Goal: Task Accomplishment & Management: Use online tool/utility

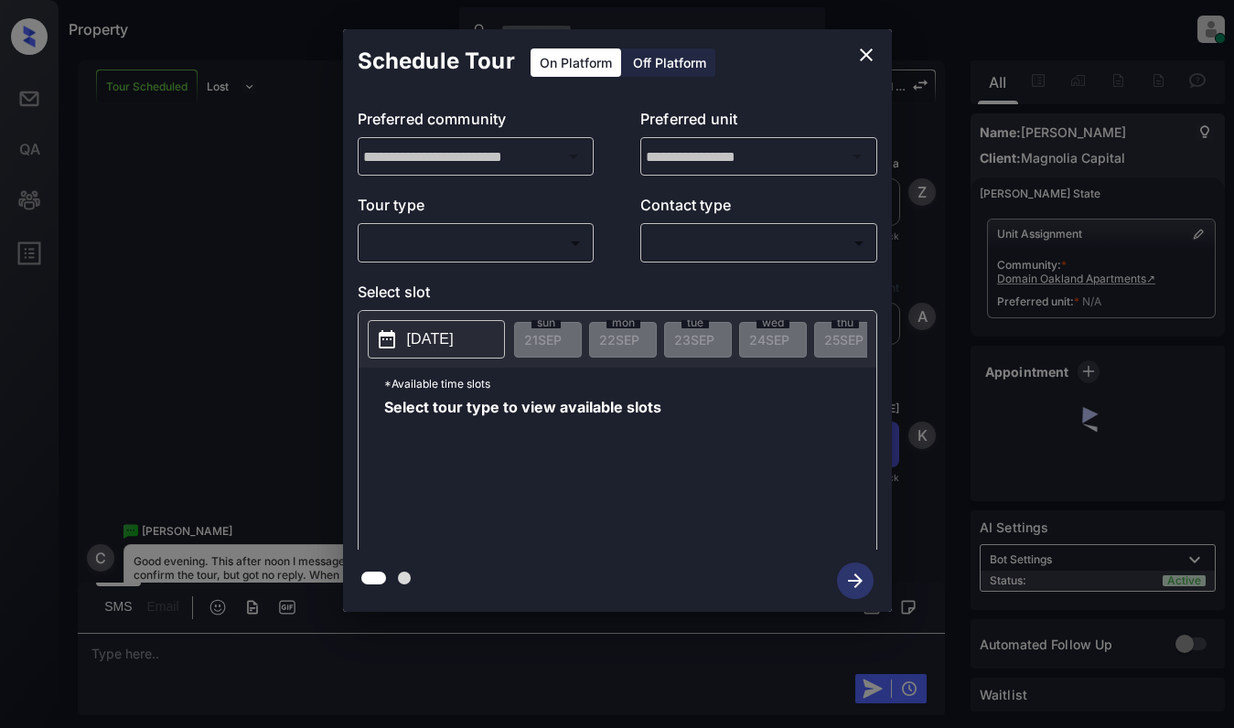
scroll to position [973, 0]
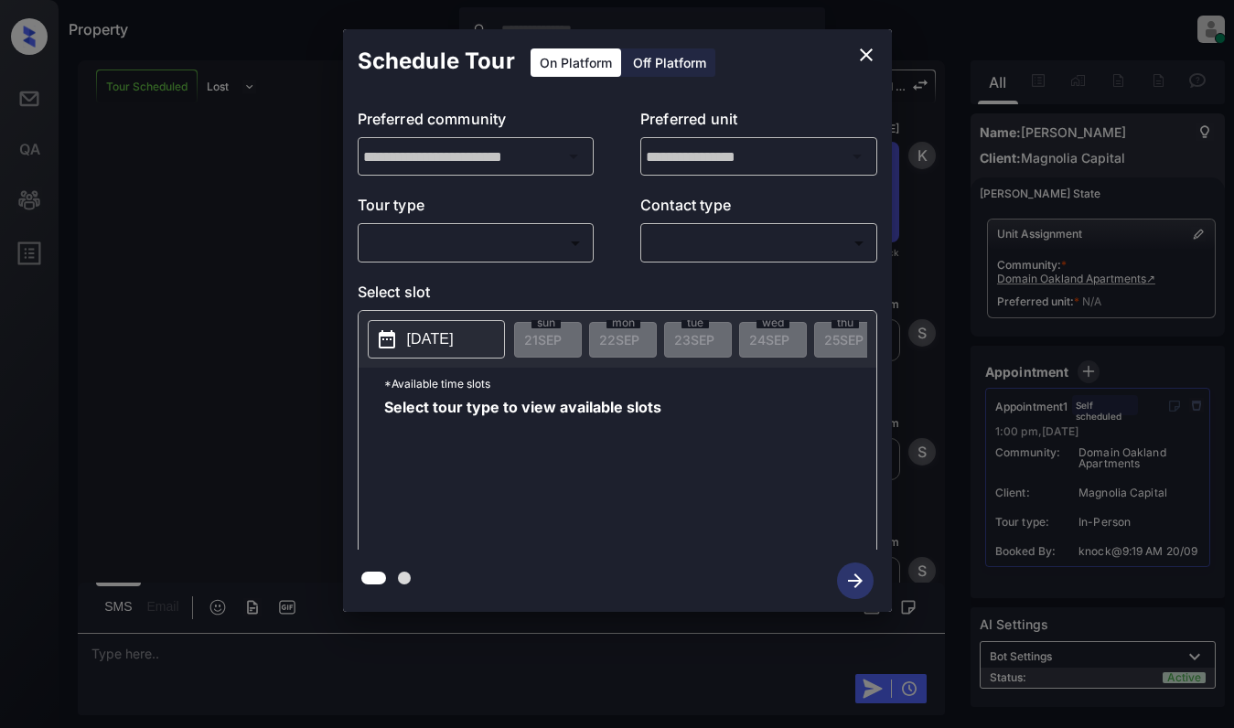
click at [482, 237] on body "Property [PERSON_NAME] Online Set yourself offline Set yourself on break Profil…" at bounding box center [617, 364] width 1234 height 728
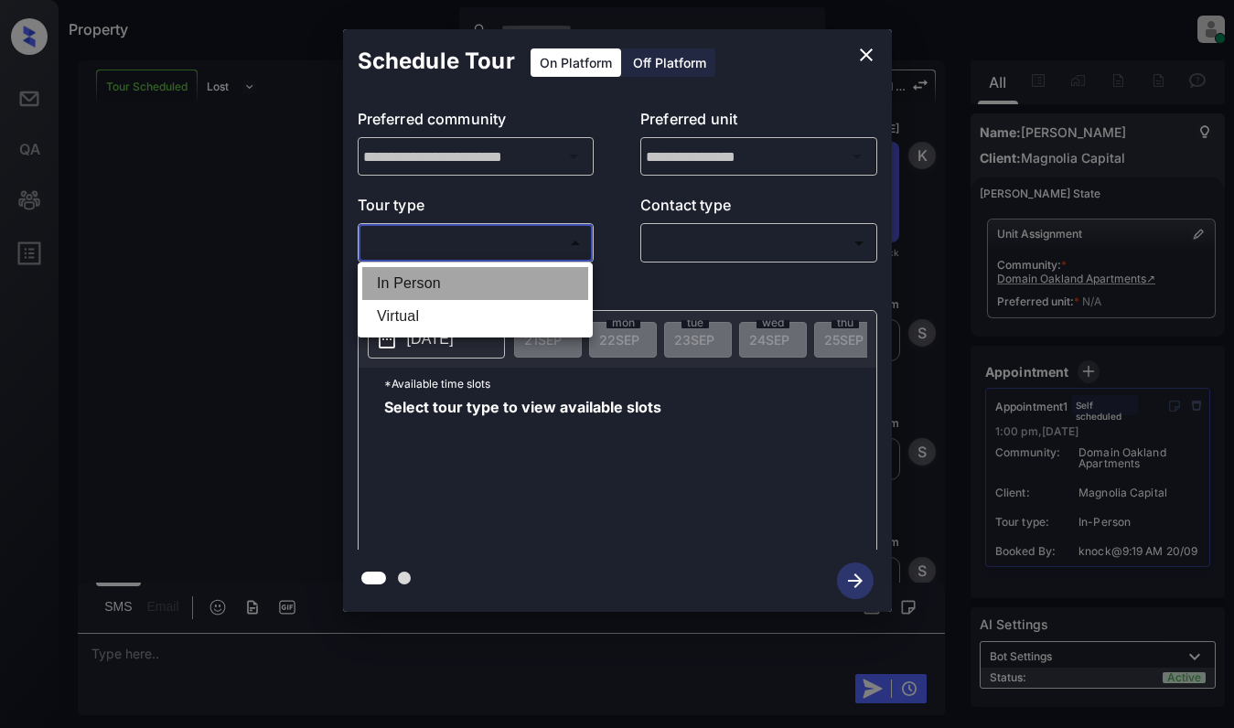
click at [502, 283] on li "In Person" at bounding box center [475, 283] width 226 height 33
type input "********"
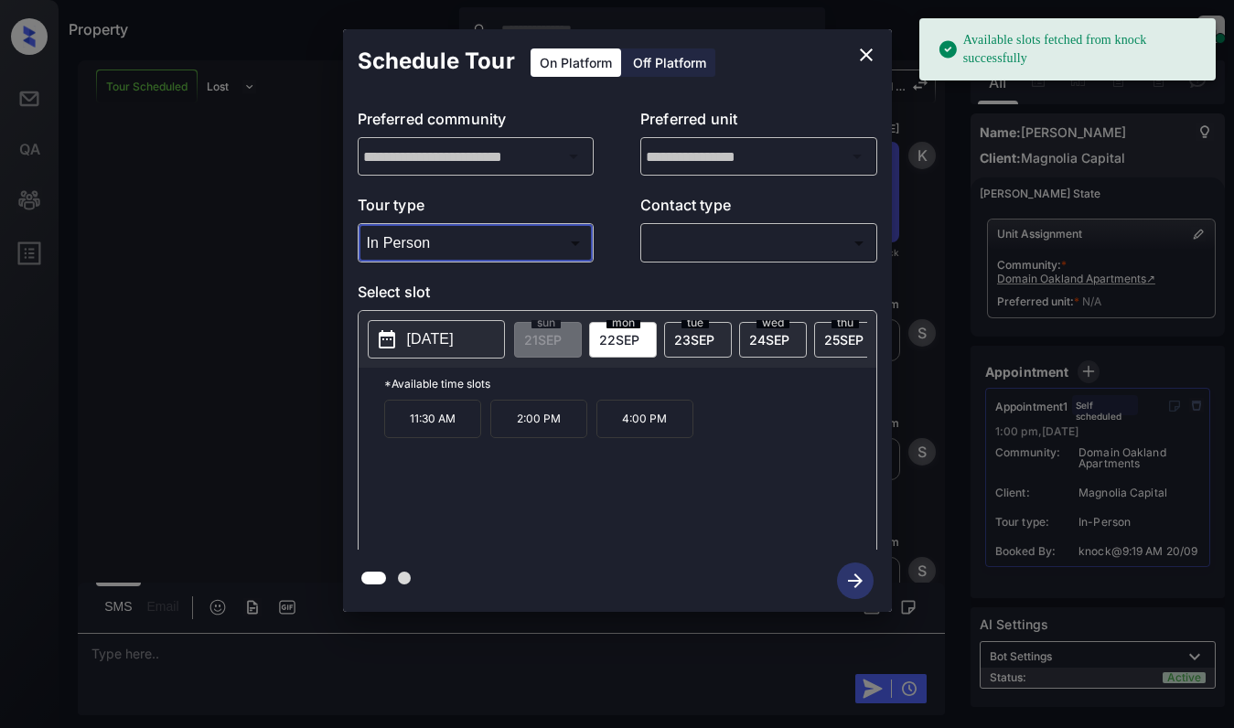
click at [866, 50] on icon "close" at bounding box center [867, 55] width 22 height 22
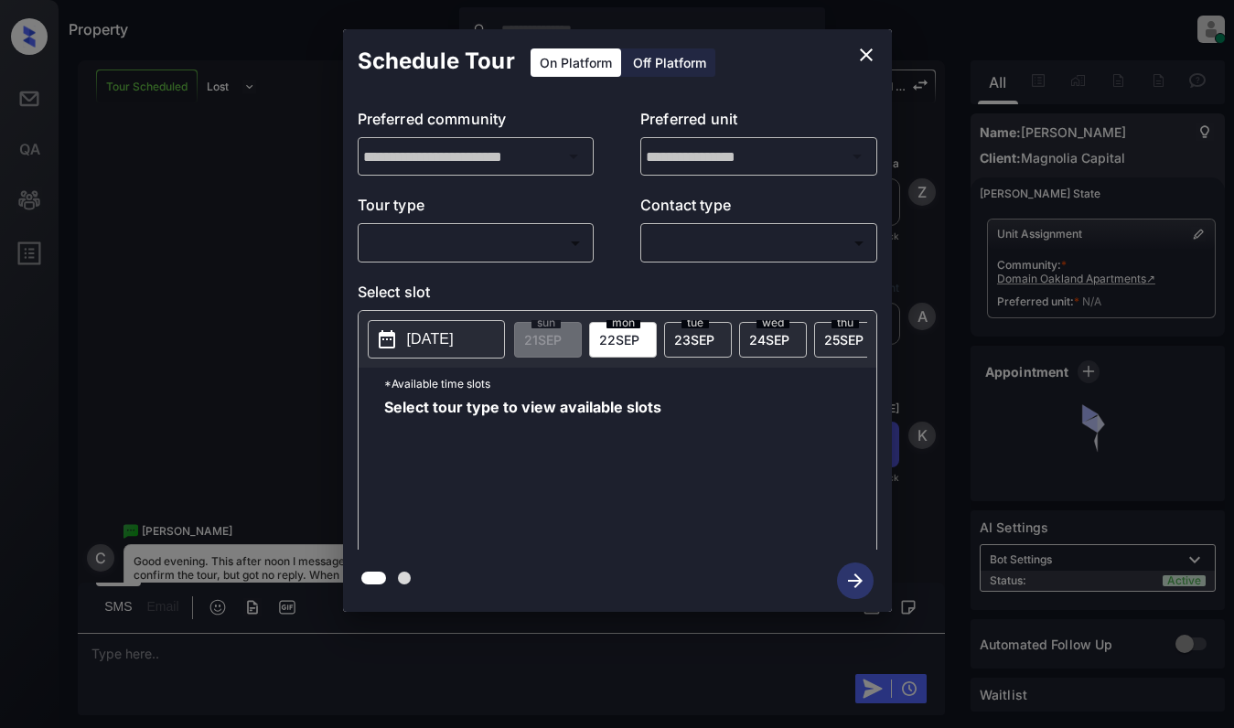
scroll to position [790, 0]
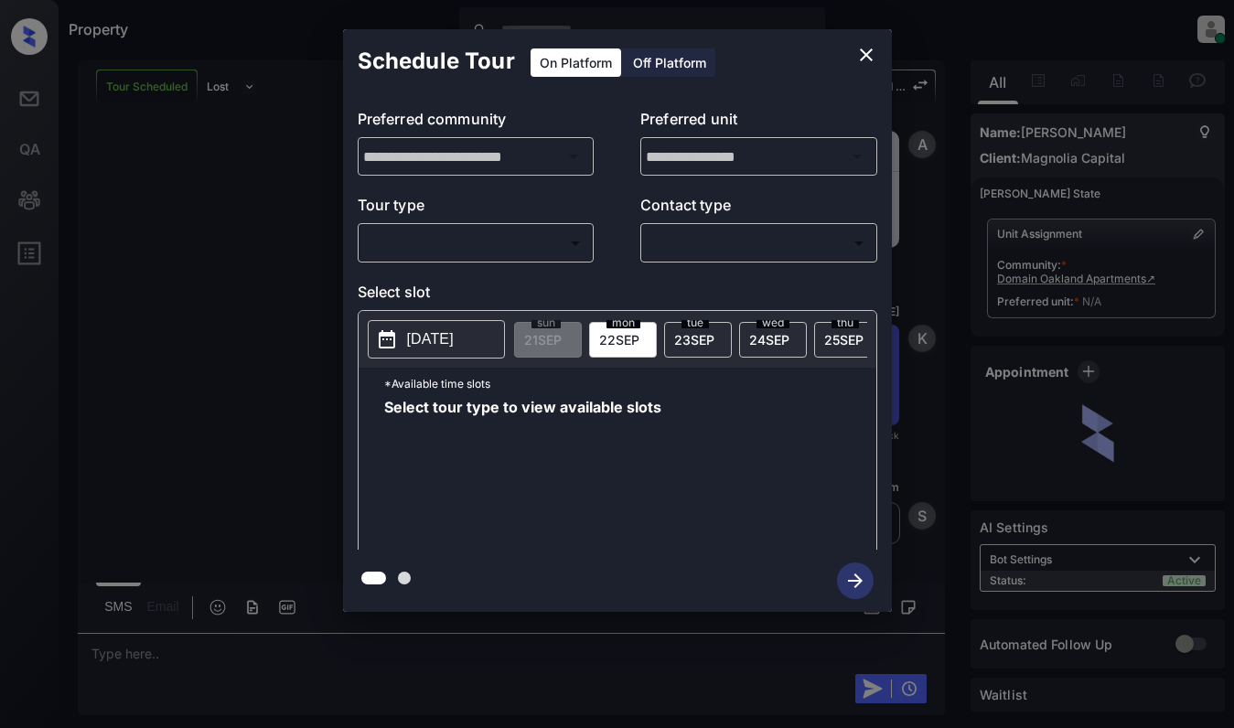
click at [552, 238] on body "Property [PERSON_NAME] Online Set yourself offline Set yourself on break Profil…" at bounding box center [617, 364] width 1234 height 728
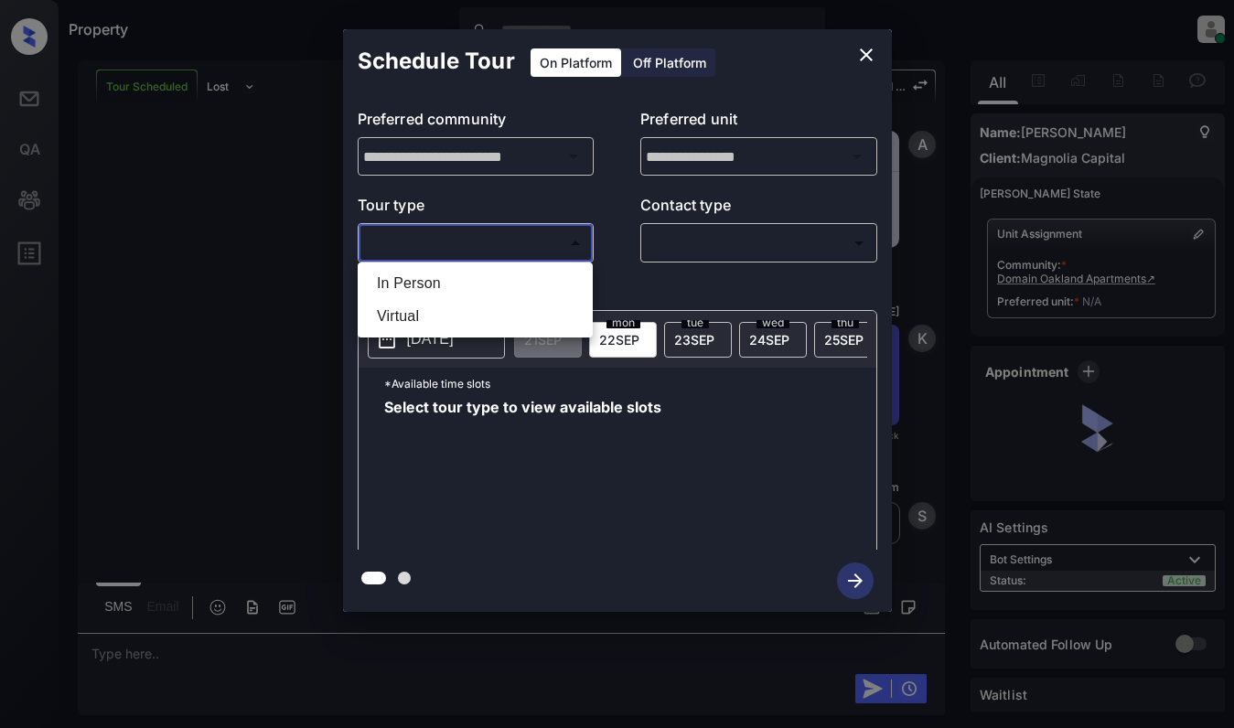
click at [536, 282] on li "In Person" at bounding box center [475, 283] width 226 height 33
type input "********"
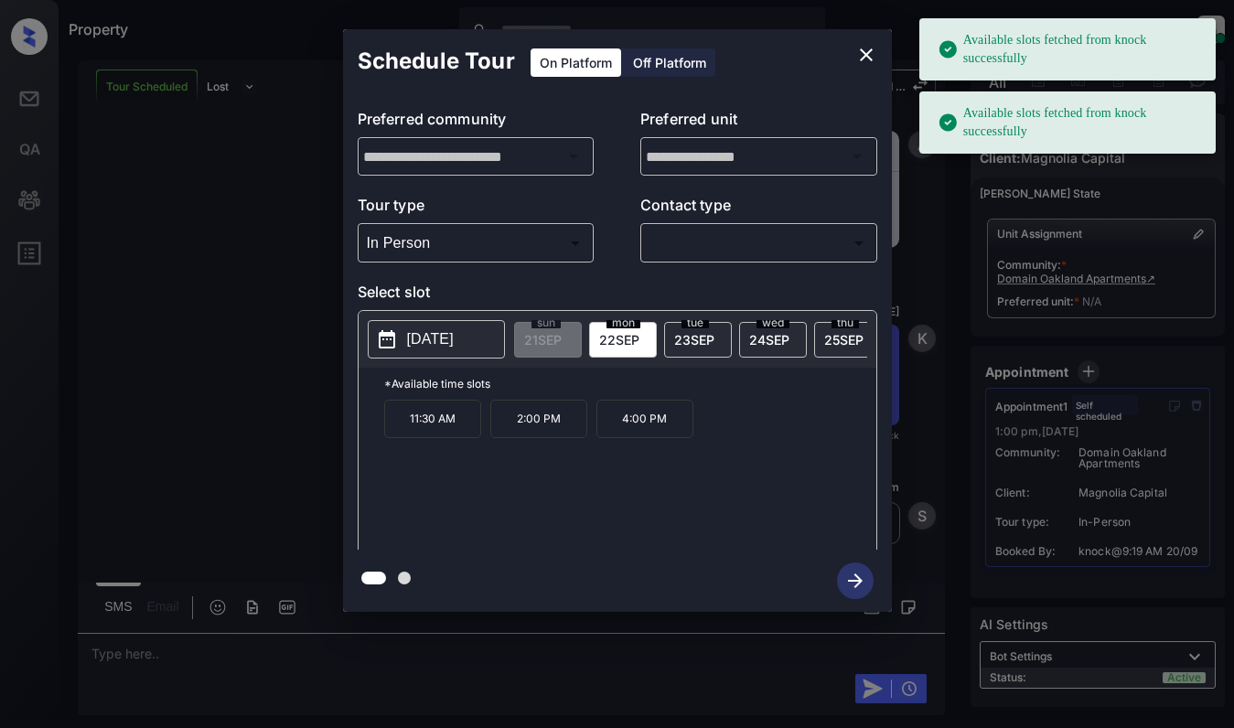
click at [427, 342] on p "[DATE]" at bounding box center [430, 339] width 47 height 22
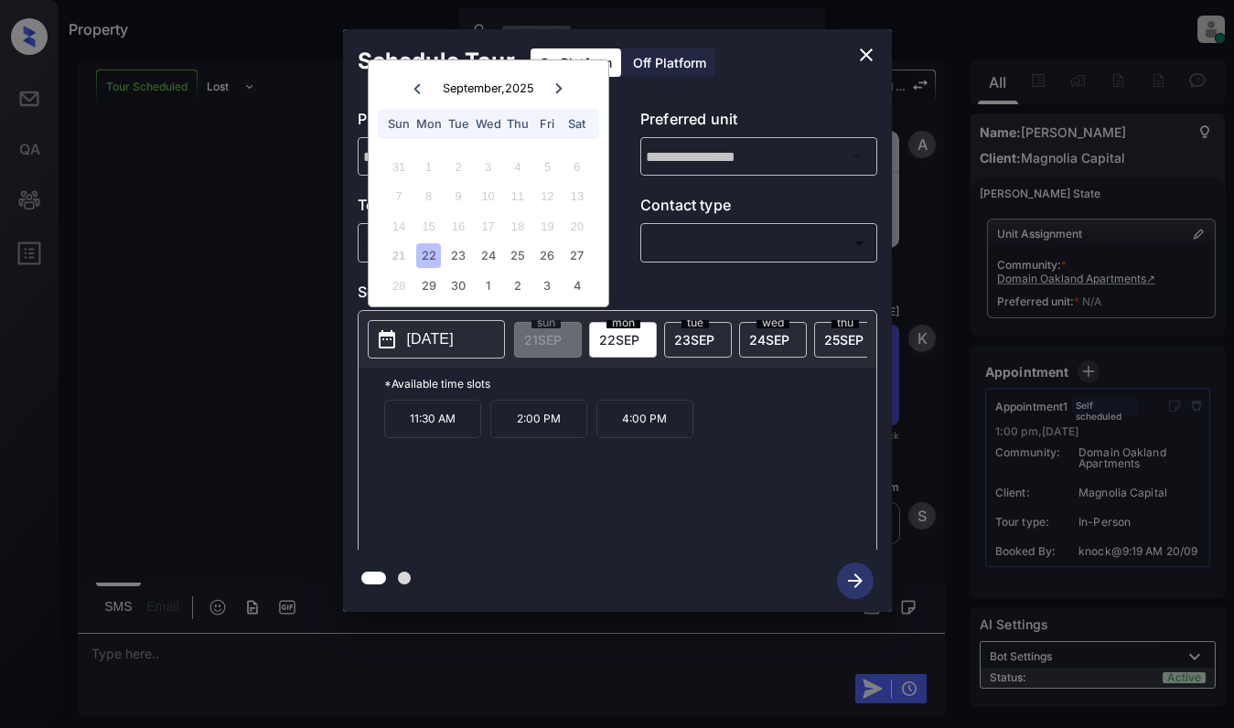
click at [871, 52] on icon "close" at bounding box center [867, 55] width 22 height 22
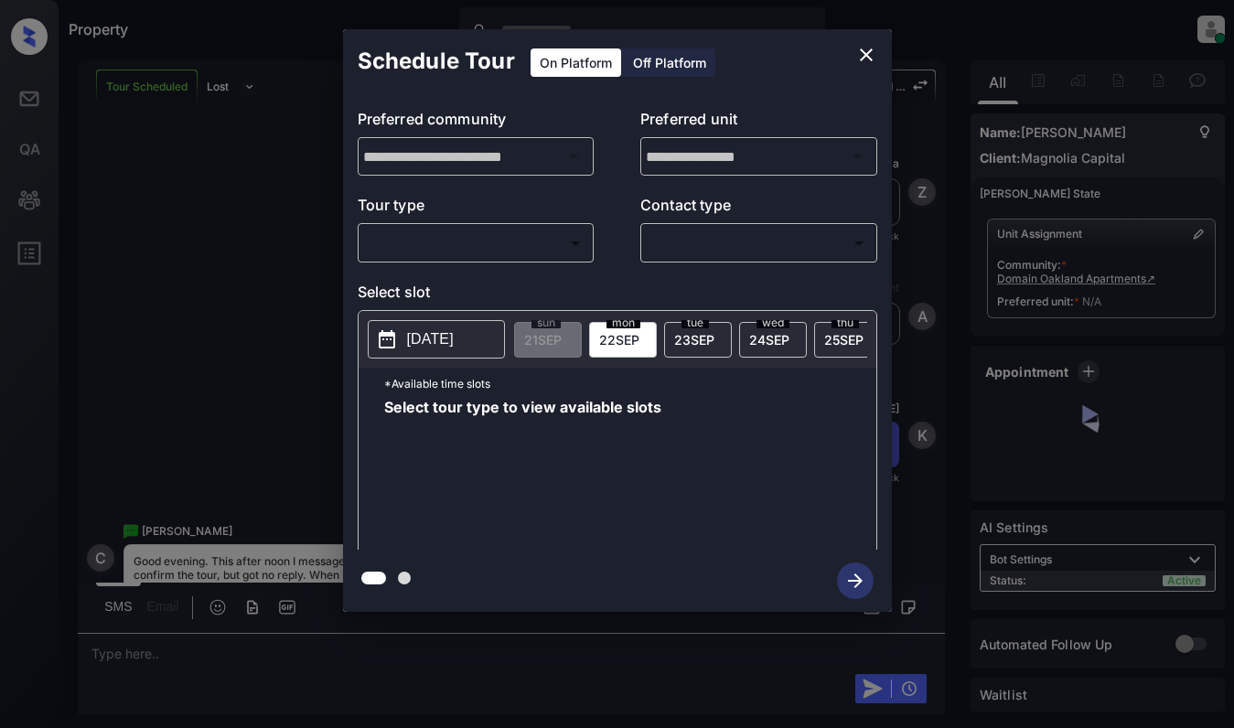
scroll to position [790, 0]
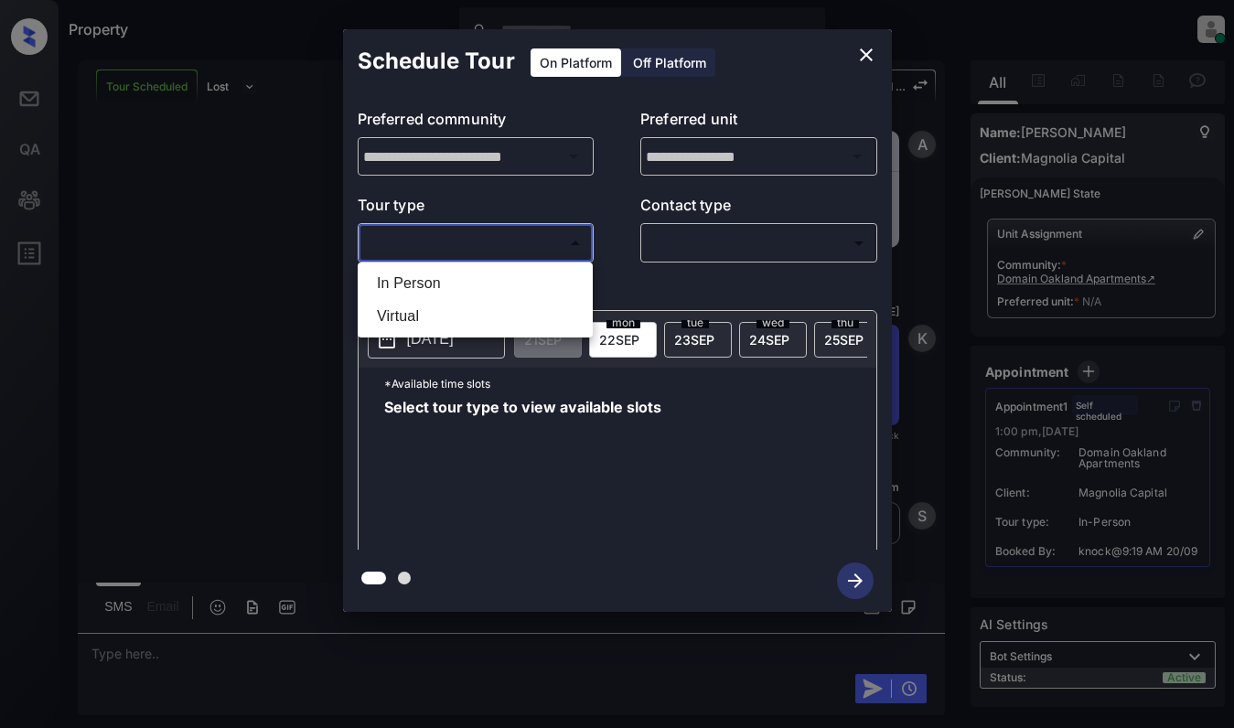
click at [528, 242] on body "Property [PERSON_NAME] Online Set yourself offline Set yourself on break Profil…" at bounding box center [617, 364] width 1234 height 728
click at [519, 284] on li "In Person" at bounding box center [475, 283] width 226 height 33
type input "********"
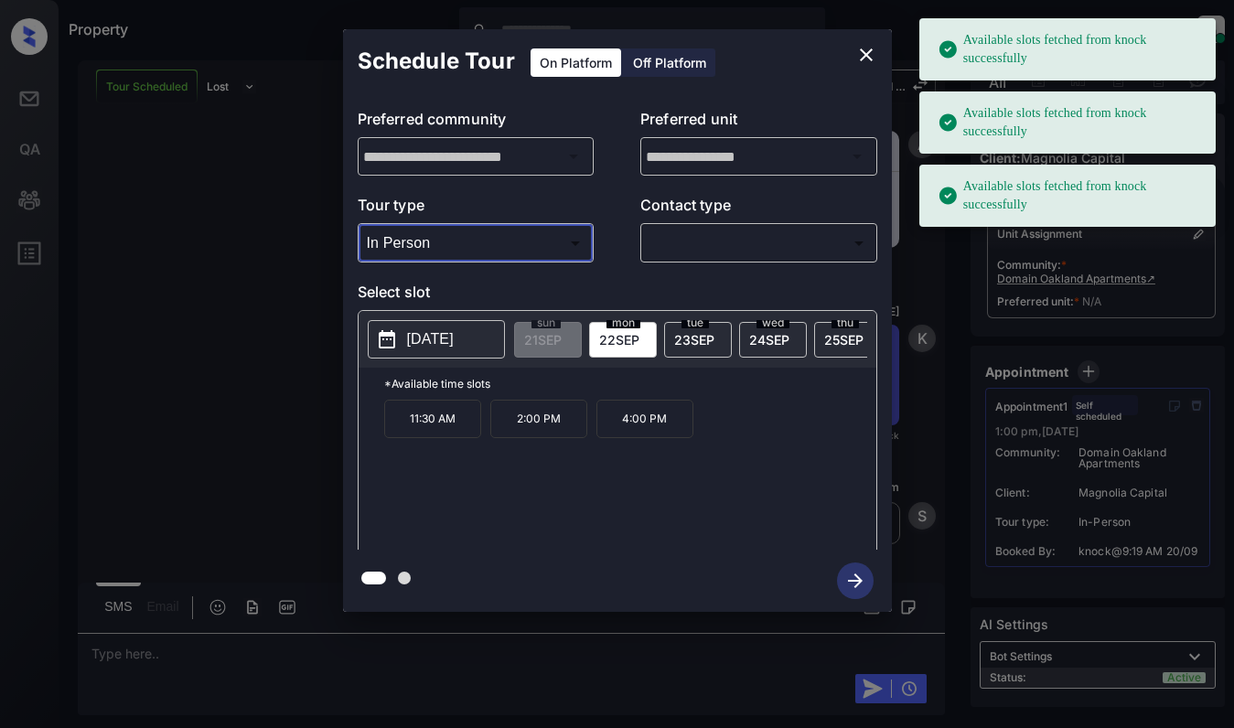
click at [425, 337] on p "[DATE]" at bounding box center [430, 339] width 47 height 22
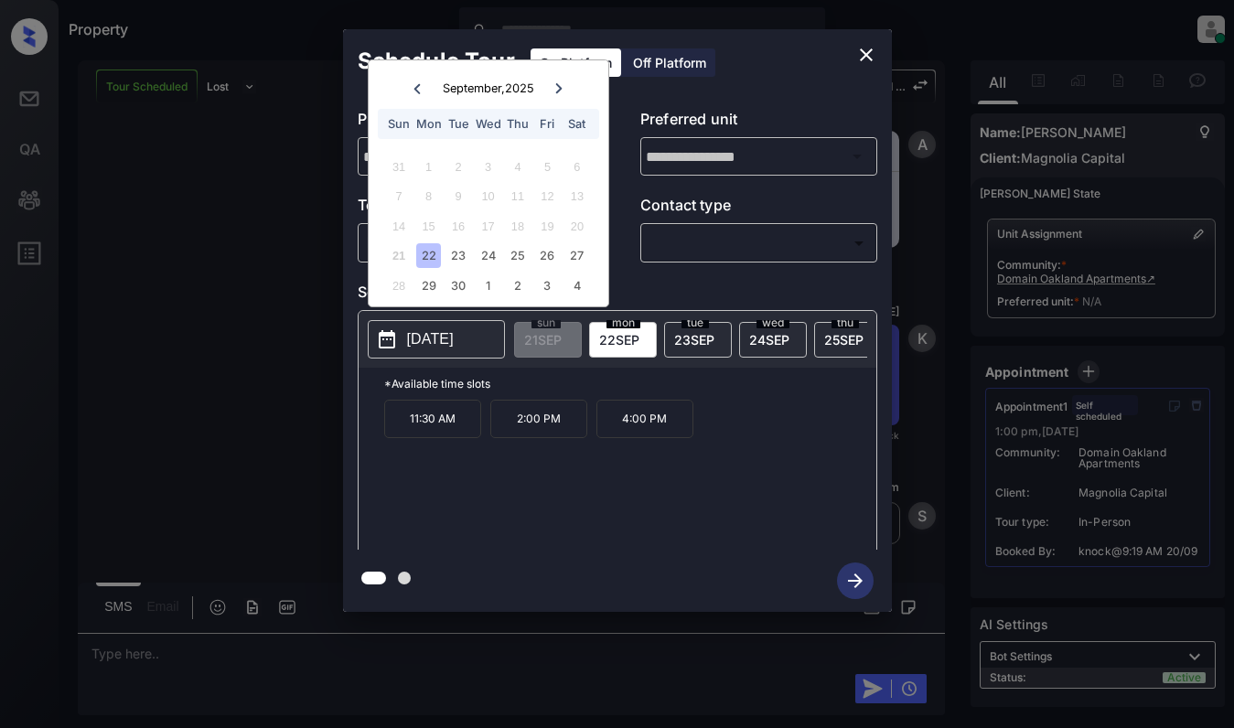
click at [865, 50] on icon "close" at bounding box center [867, 55] width 22 height 22
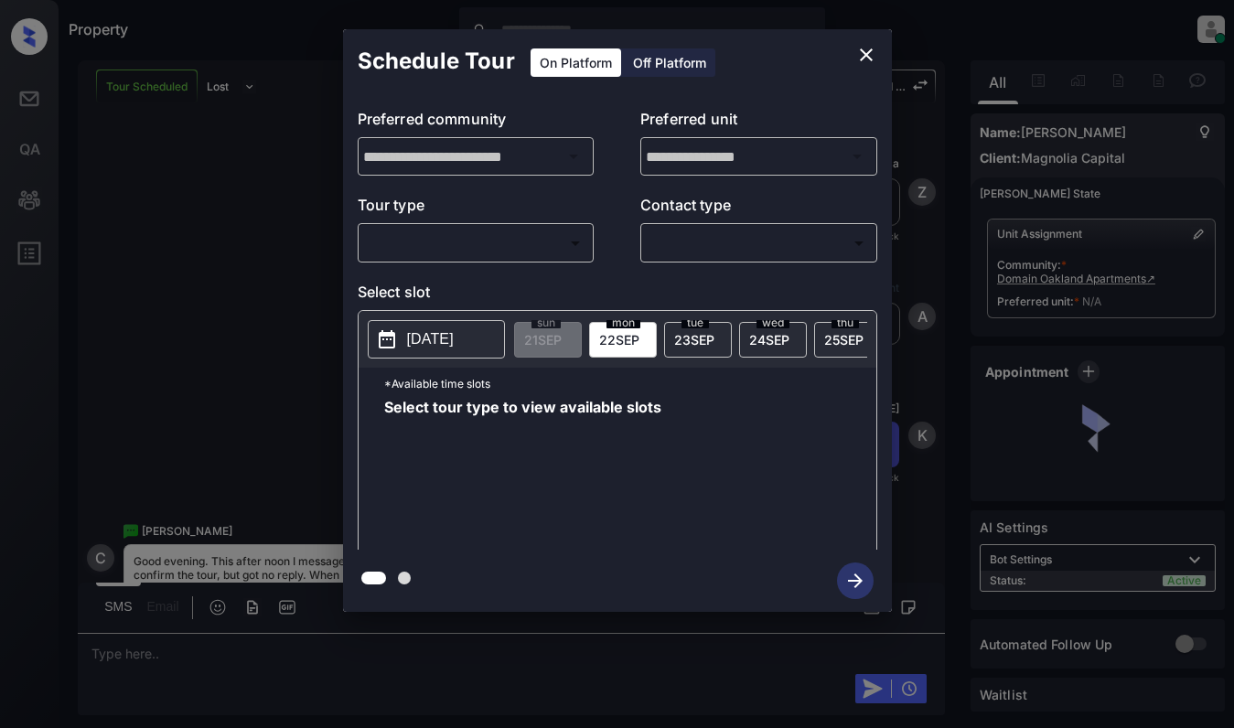
scroll to position [790, 0]
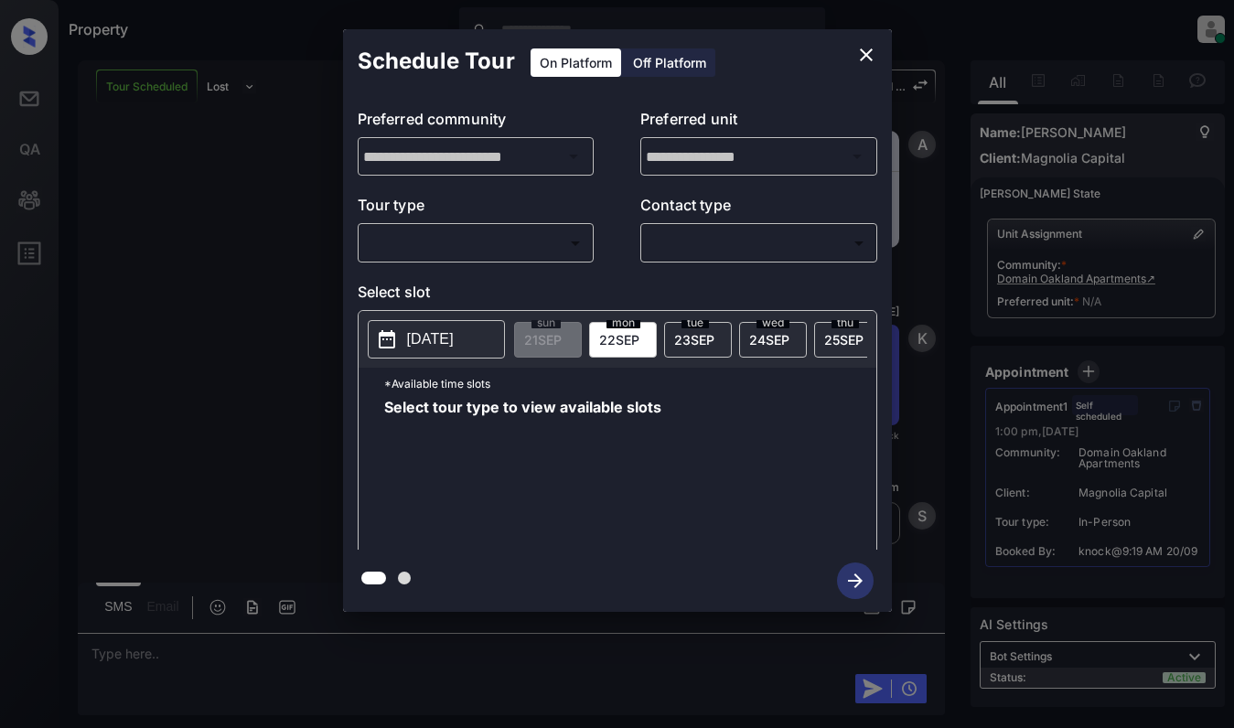
click at [536, 248] on body "Property [PERSON_NAME] Online Set yourself offline Set yourself on break Profil…" at bounding box center [617, 364] width 1234 height 728
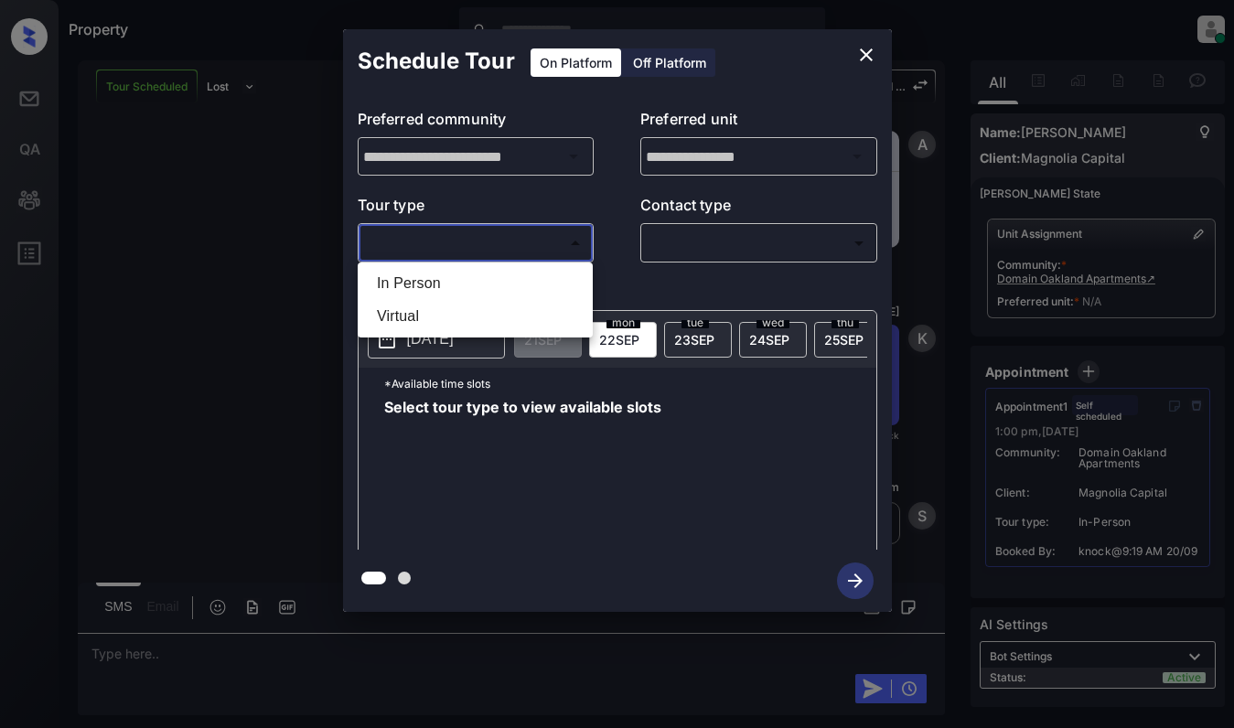
click at [531, 271] on li "In Person" at bounding box center [475, 283] width 226 height 33
type input "********"
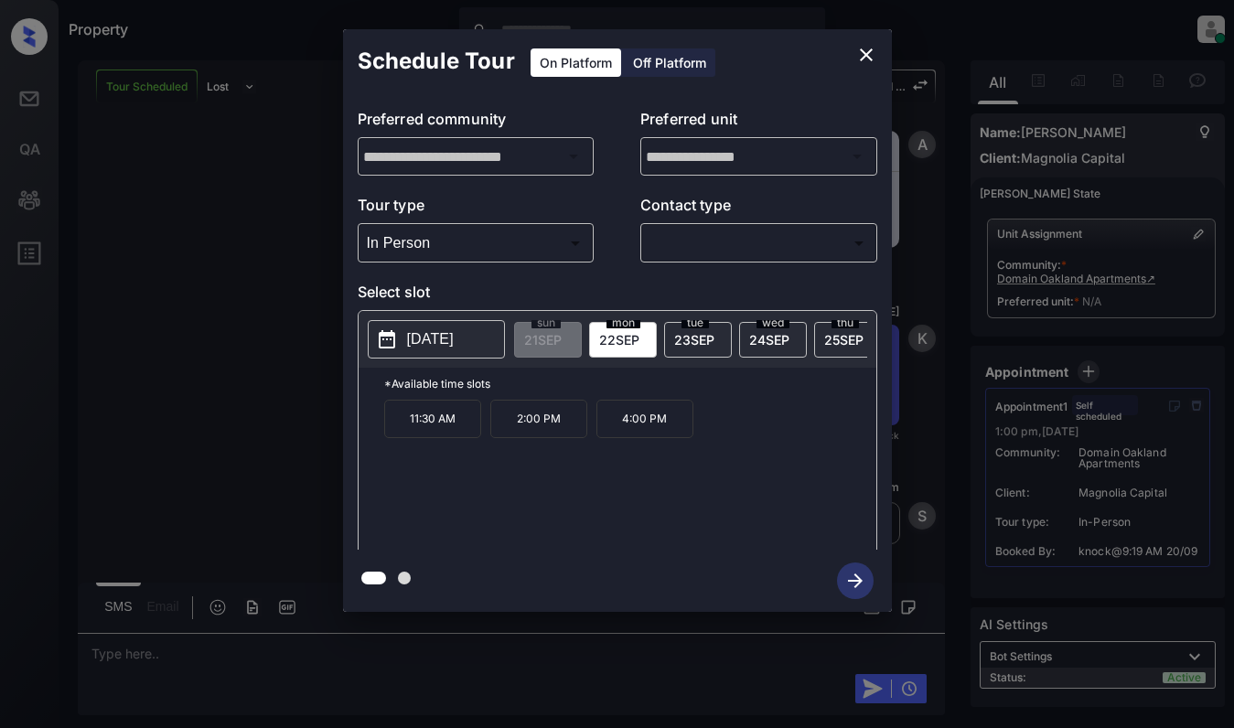
click at [867, 53] on icon "close" at bounding box center [866, 54] width 13 height 13
